Goal: Task Accomplishment & Management: Manage account settings

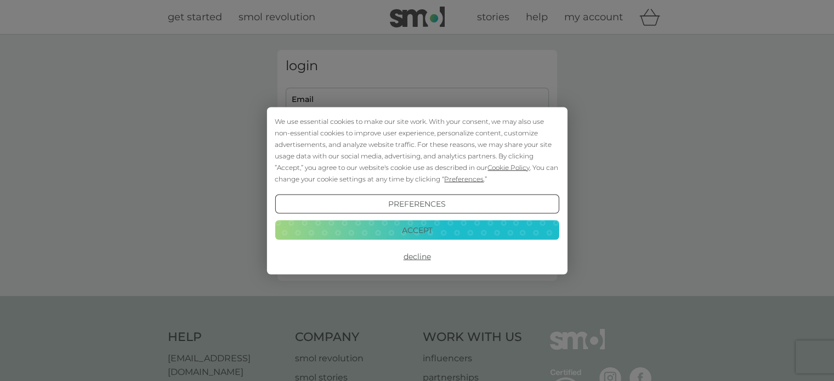
type input "[EMAIL_ADDRESS][DOMAIN_NAME]"
click at [417, 257] on button "Decline" at bounding box center [417, 257] width 284 height 20
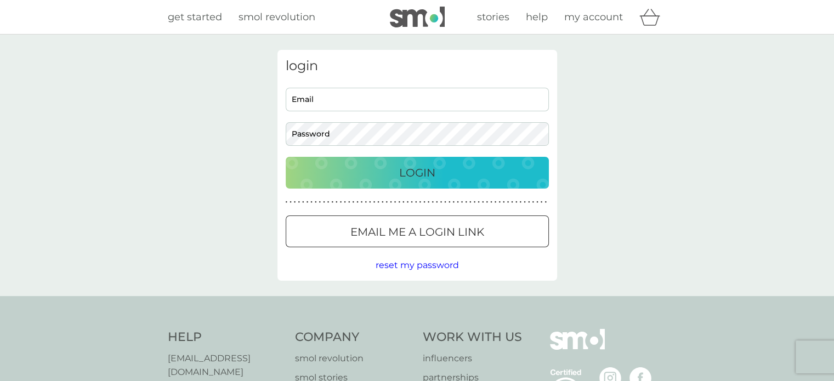
type input "mikelisac@gmail.com"
click at [0, 0] on div "Cookie Consent Prompt" at bounding box center [0, 0] width 0 height 0
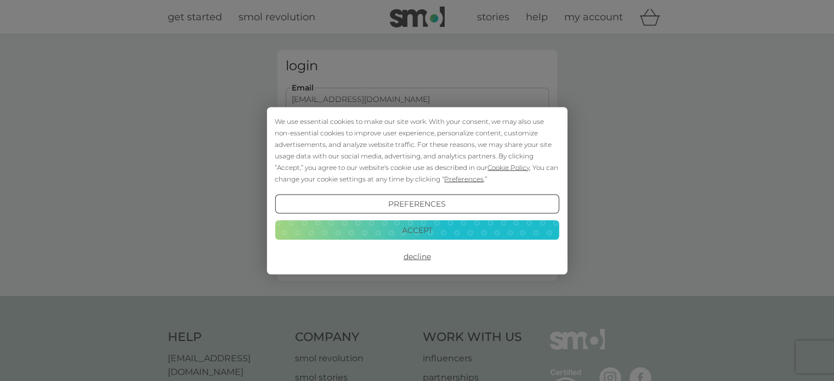
click at [408, 230] on button "Accept" at bounding box center [417, 230] width 284 height 20
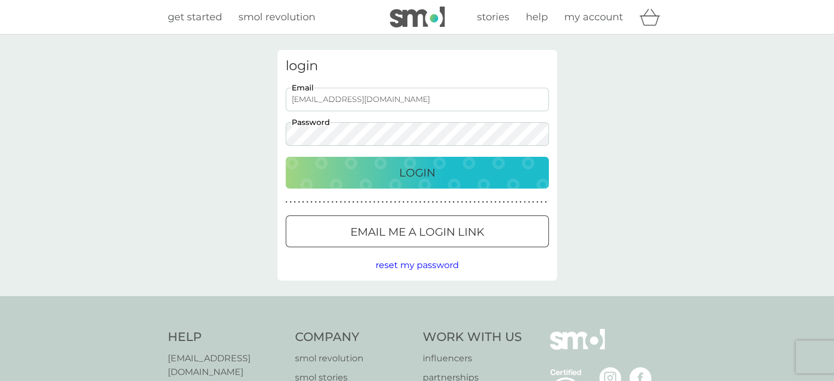
click at [414, 178] on p "Login" at bounding box center [417, 173] width 36 height 18
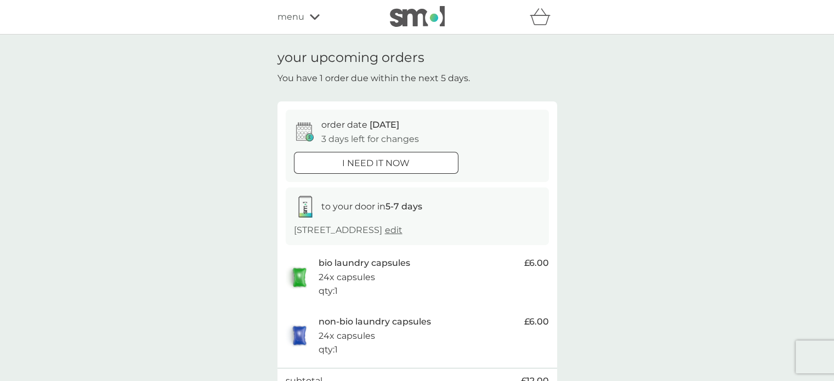
click at [389, 124] on span "13 Oct" at bounding box center [385, 125] width 30 height 10
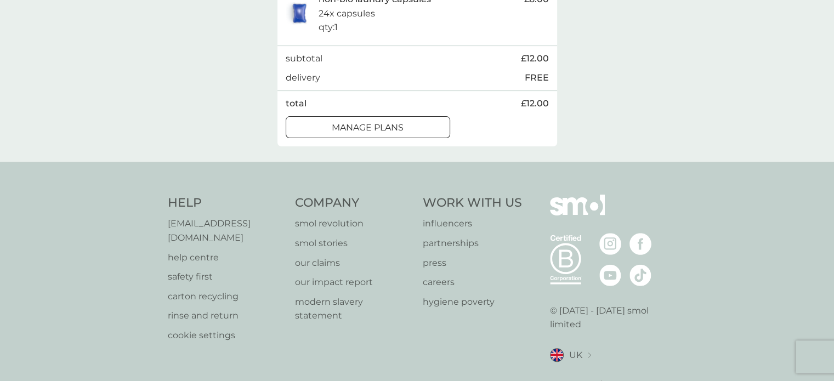
scroll to position [329, 0]
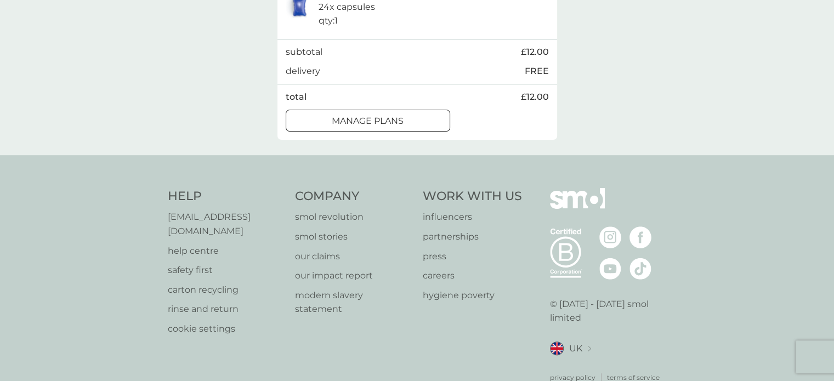
click at [371, 120] on div at bounding box center [367, 121] width 39 height 12
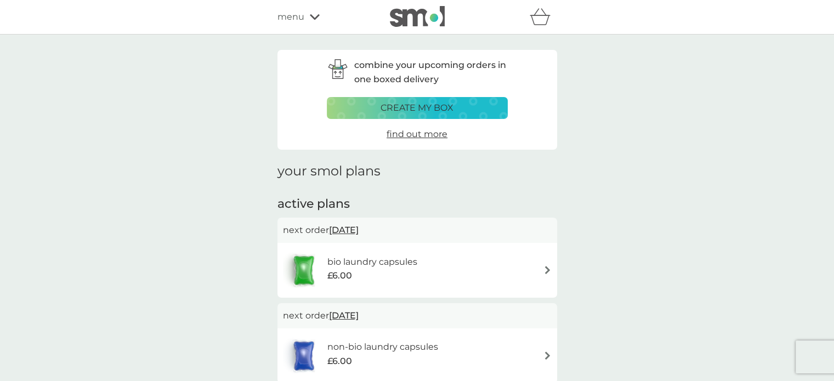
click at [359, 232] on span "13 Oct 2025" at bounding box center [344, 229] width 30 height 21
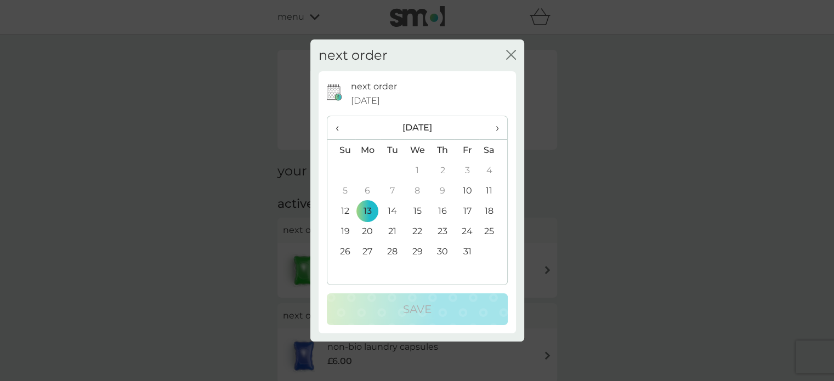
click at [513, 56] on icon "close" at bounding box center [513, 54] width 4 height 9
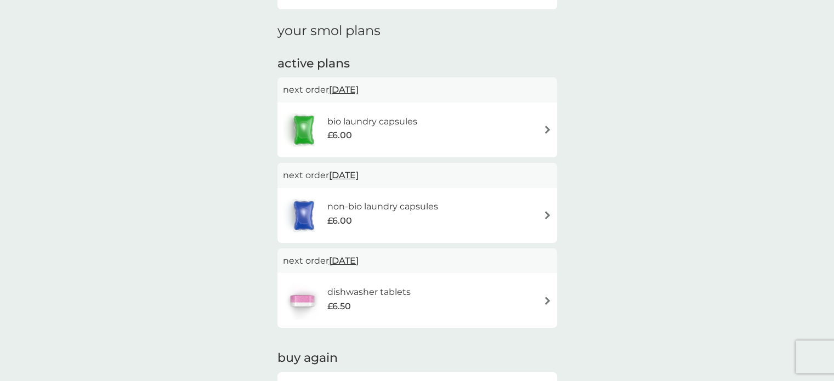
scroll to position [164, 0]
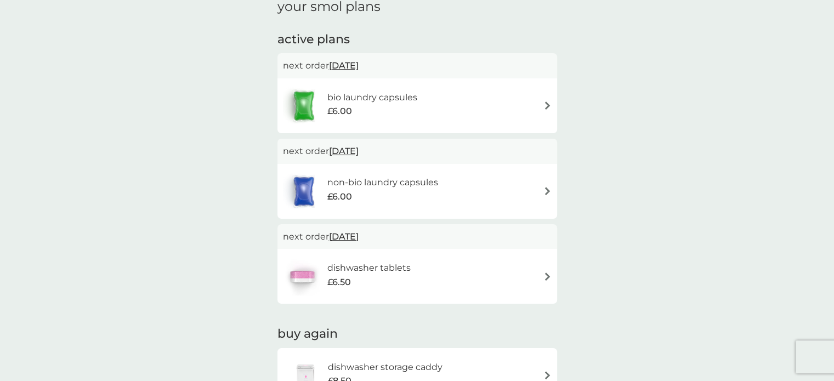
click at [359, 65] on span "13 Oct 2025" at bounding box center [344, 65] width 30 height 21
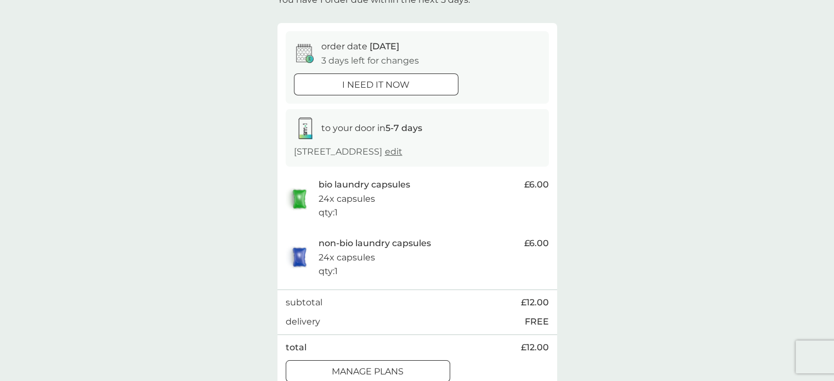
scroll to position [188, 0]
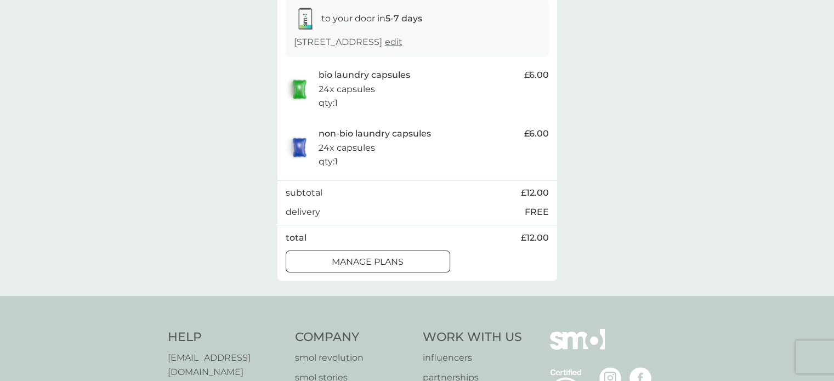
click at [395, 257] on p "manage plans" at bounding box center [368, 262] width 72 height 14
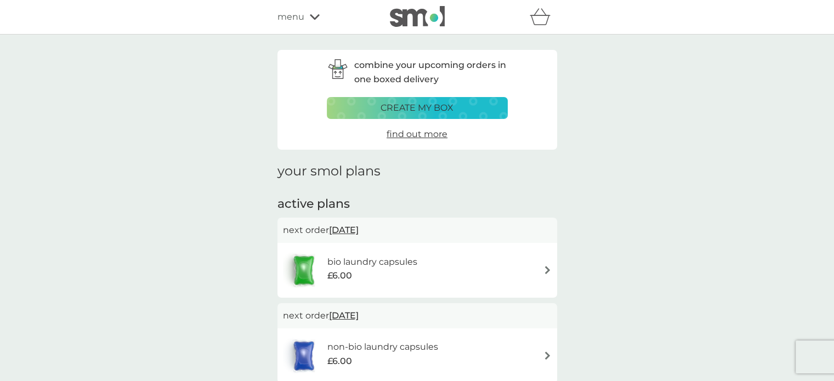
click at [547, 269] on img at bounding box center [547, 270] width 8 height 8
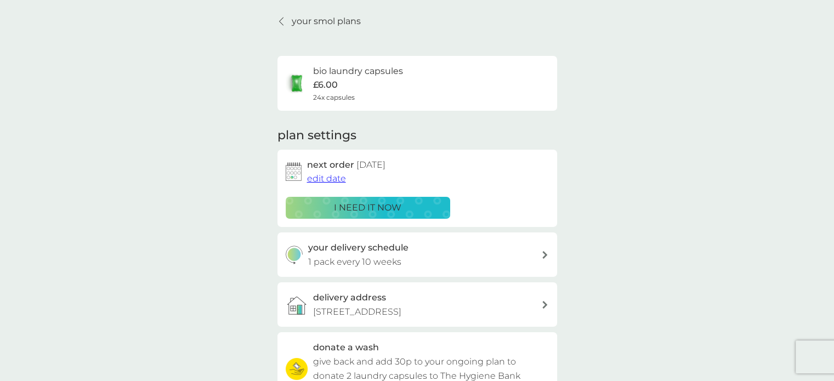
scroll to position [55, 0]
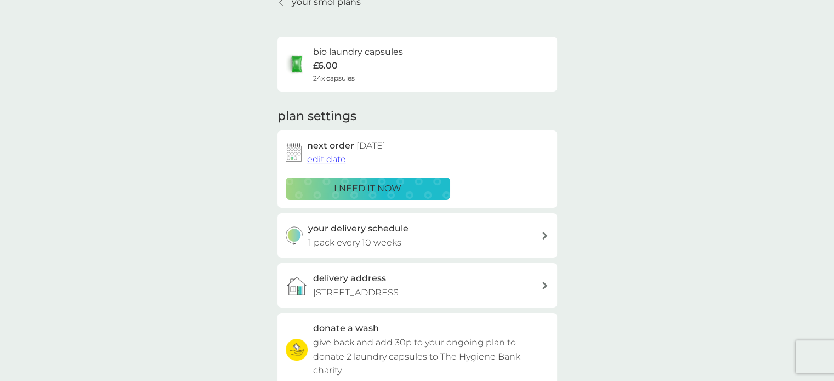
click at [323, 160] on span "edit date" at bounding box center [326, 159] width 39 height 10
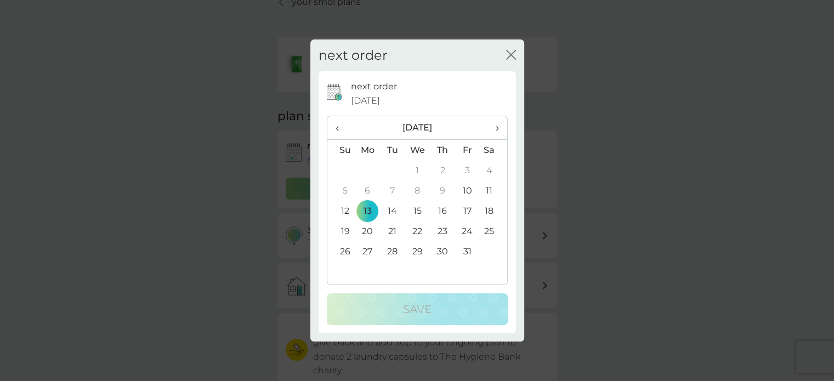
click at [366, 230] on td "20" at bounding box center [367, 231] width 25 height 20
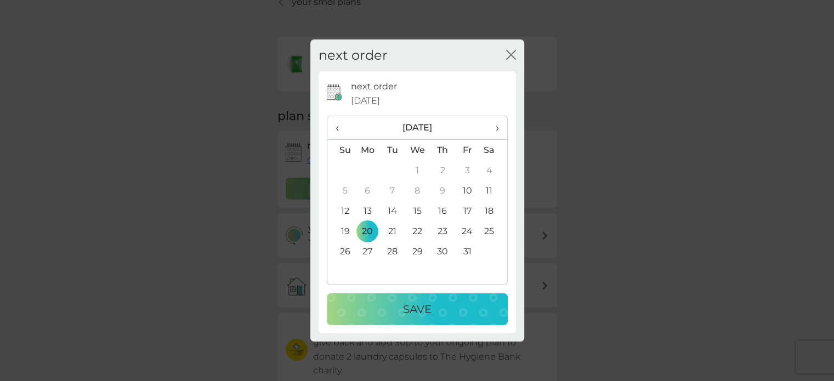
click at [417, 306] on p "Save" at bounding box center [417, 309] width 29 height 18
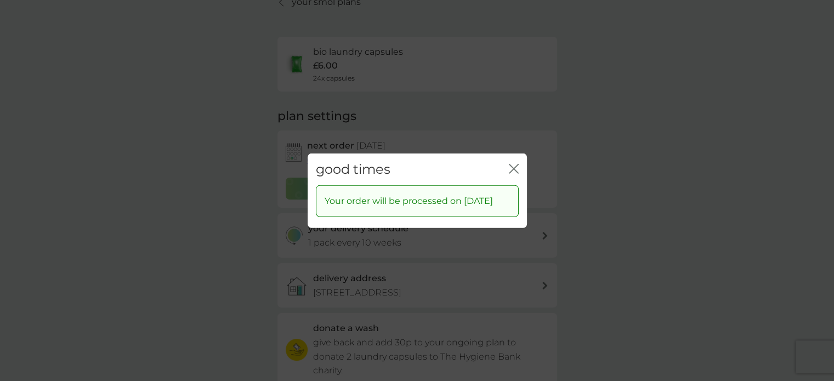
click at [514, 164] on icon "close" at bounding box center [516, 168] width 4 height 9
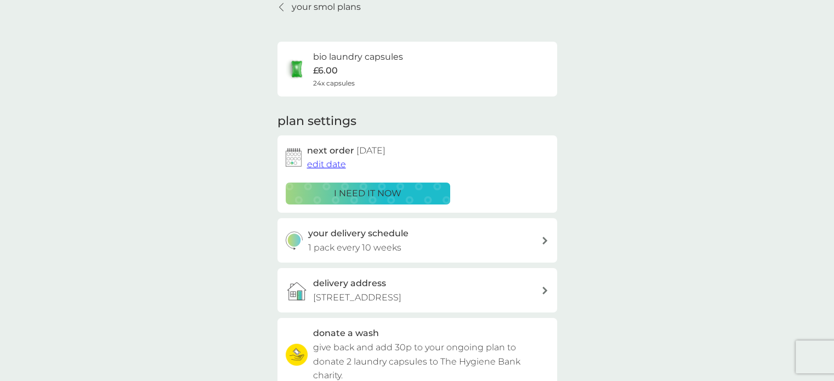
scroll to position [0, 0]
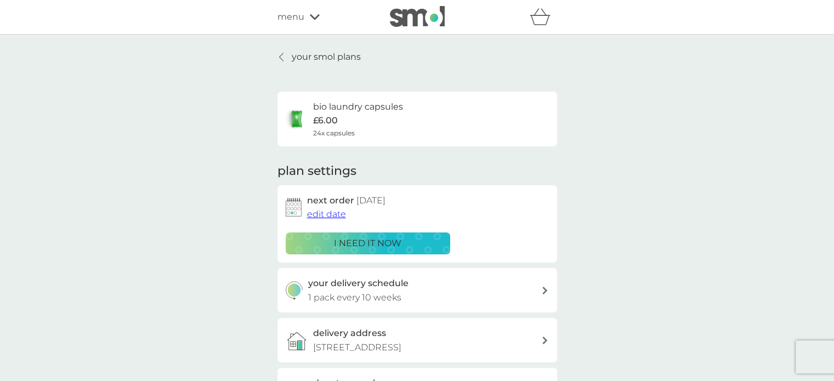
click at [310, 55] on p "your smol plans" at bounding box center [326, 57] width 69 height 14
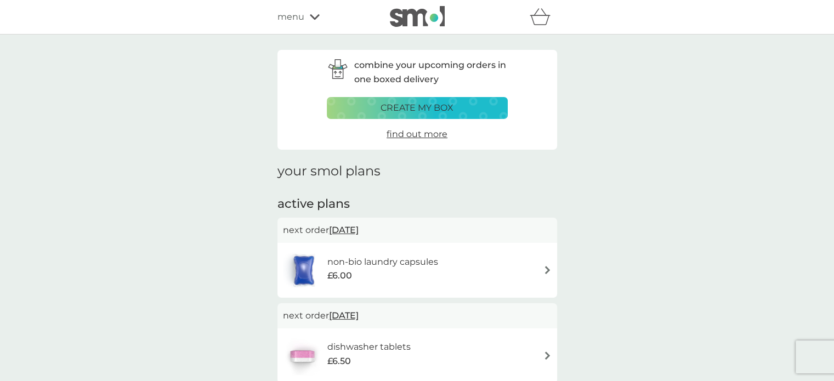
click at [542, 268] on div "non-bio laundry capsules £6.00" at bounding box center [417, 270] width 269 height 38
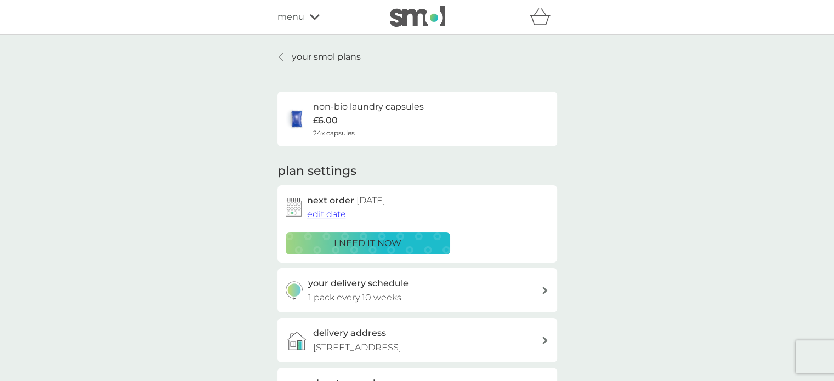
click at [335, 213] on span "edit date" at bounding box center [326, 214] width 39 height 10
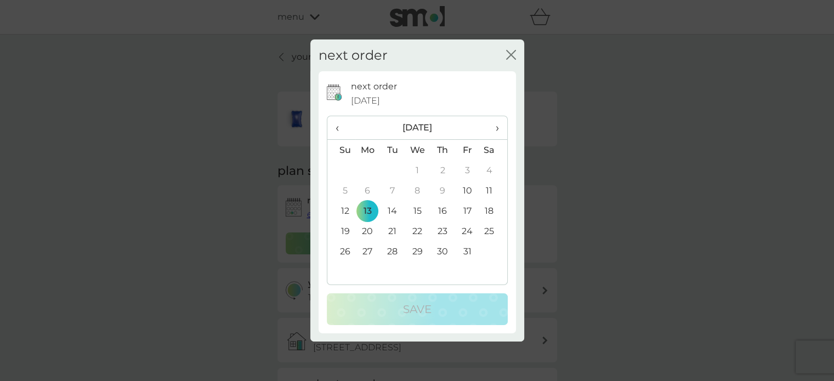
click at [367, 231] on td "20" at bounding box center [367, 231] width 25 height 20
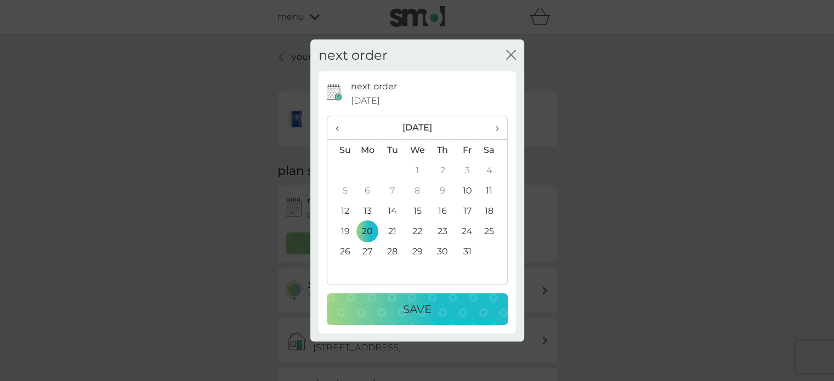
click at [424, 315] on p "Save" at bounding box center [417, 309] width 29 height 18
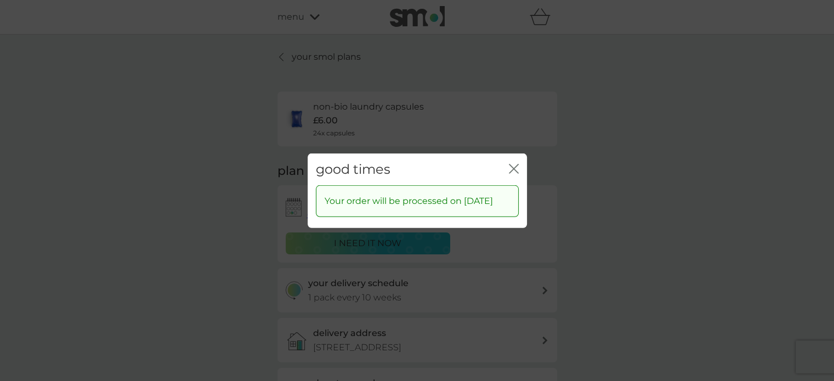
click at [513, 163] on icon "close" at bounding box center [514, 168] width 10 height 10
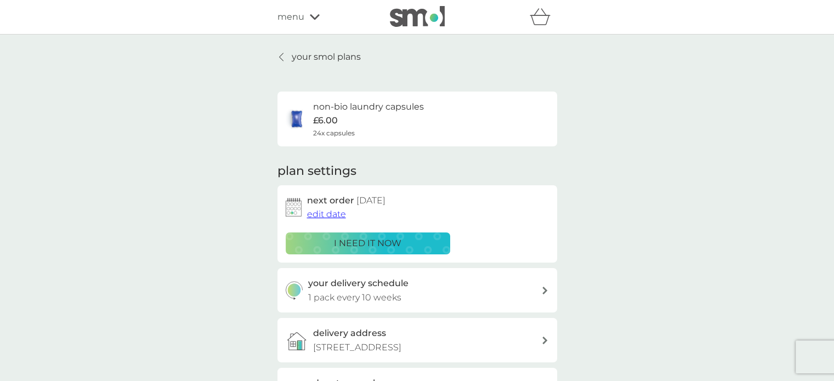
click at [331, 57] on p "your smol plans" at bounding box center [326, 57] width 69 height 14
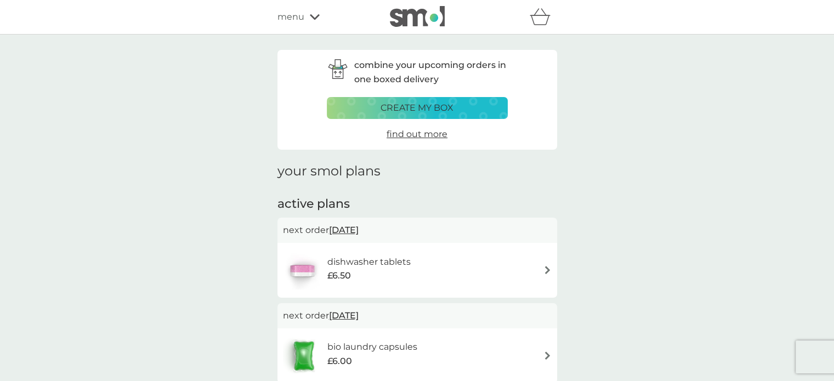
scroll to position [55, 0]
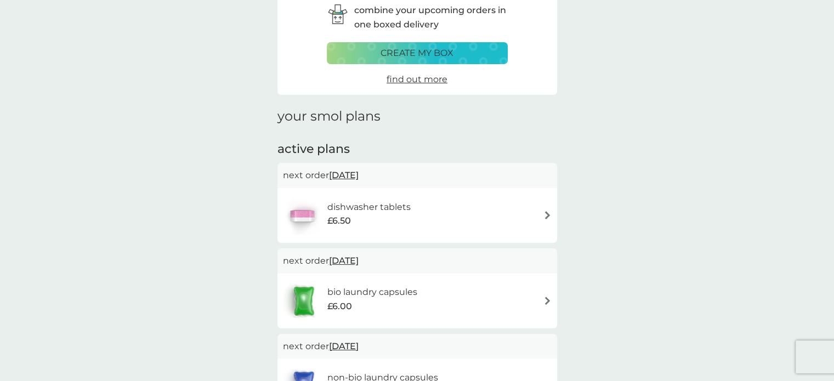
click at [529, 214] on div "dishwasher tablets £6.50" at bounding box center [417, 215] width 269 height 38
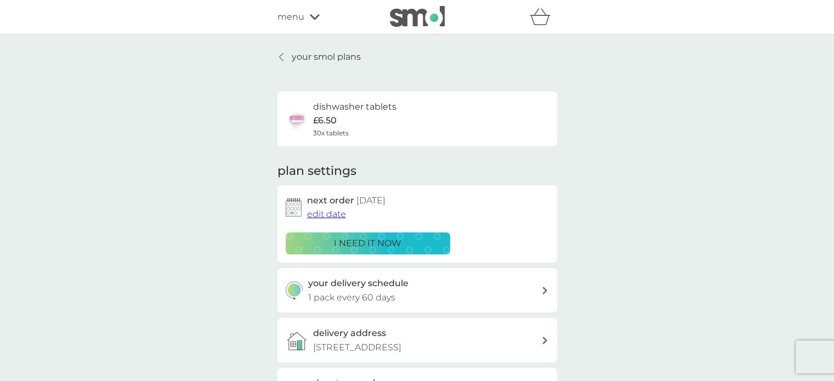
click at [335, 212] on span "edit date" at bounding box center [326, 214] width 39 height 10
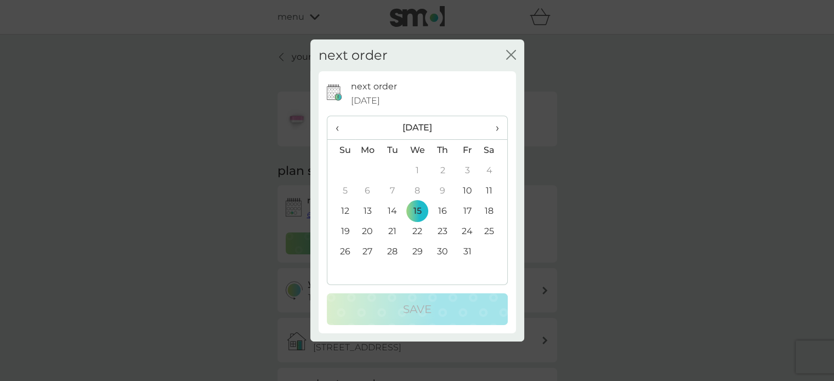
click at [369, 230] on td "20" at bounding box center [367, 231] width 25 height 20
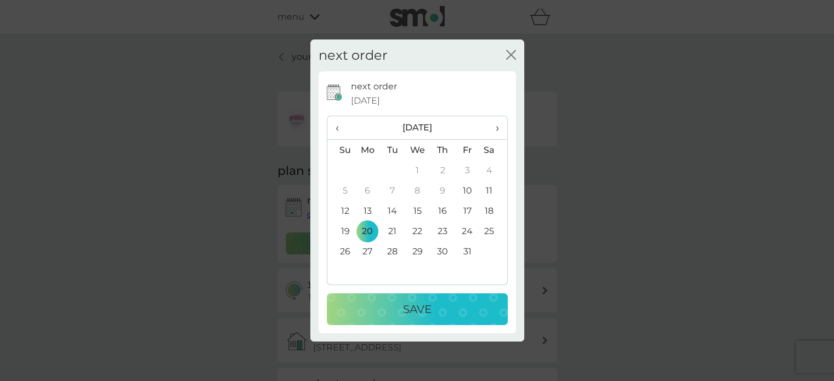
click at [422, 309] on p "Save" at bounding box center [417, 309] width 29 height 18
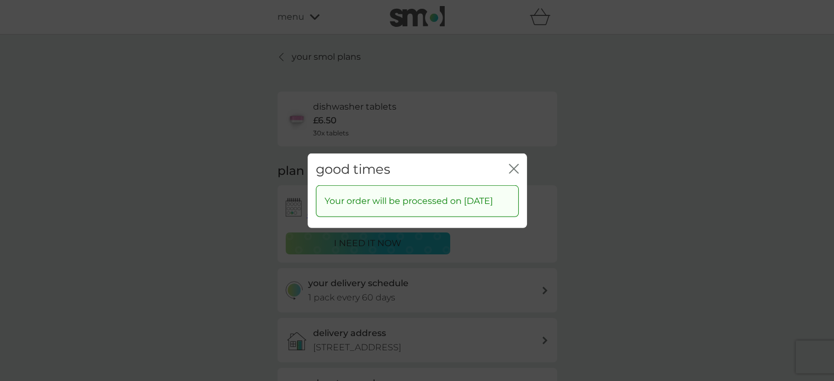
click at [511, 163] on icon "close" at bounding box center [514, 168] width 10 height 10
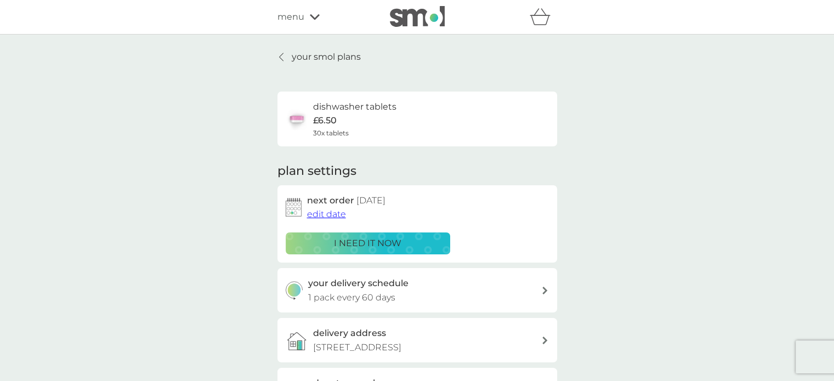
click at [329, 58] on p "your smol plans" at bounding box center [326, 57] width 69 height 14
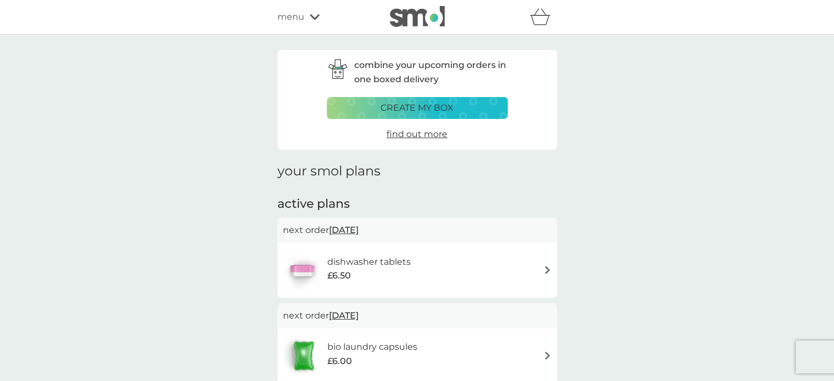
click at [543, 24] on icon "basket" at bounding box center [540, 16] width 21 height 17
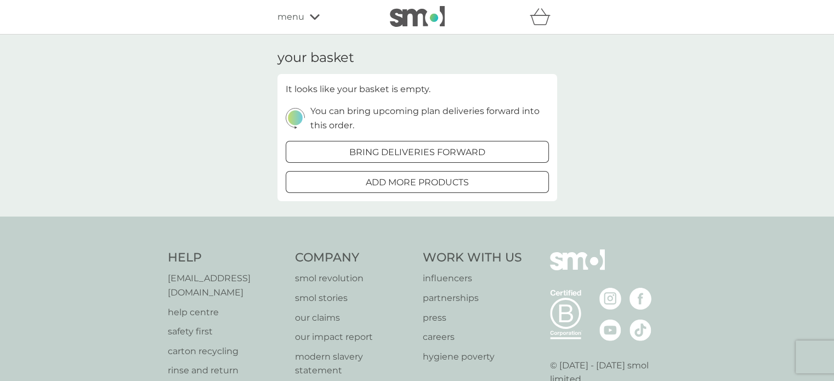
click at [315, 17] on icon at bounding box center [315, 16] width 10 height 5
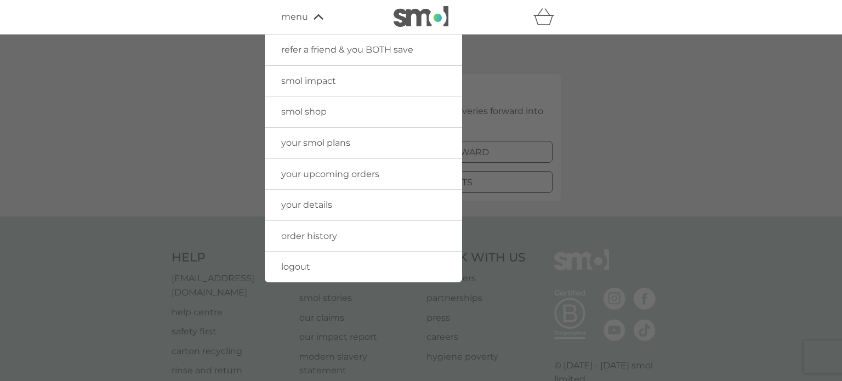
click at [305, 264] on span "logout" at bounding box center [295, 267] width 29 height 10
